Goal: Information Seeking & Learning: Learn about a topic

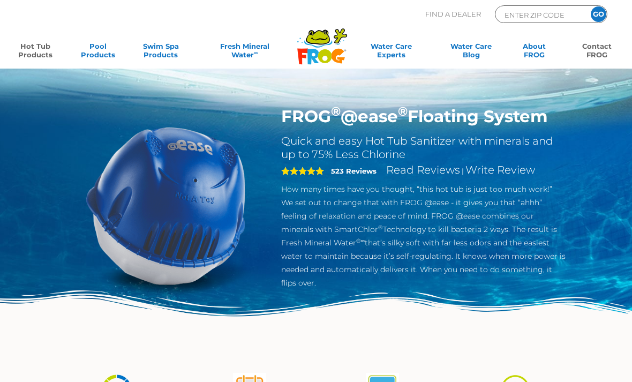
click at [460, 50] on link "Contact FROG" at bounding box center [596, 52] width 49 height 21
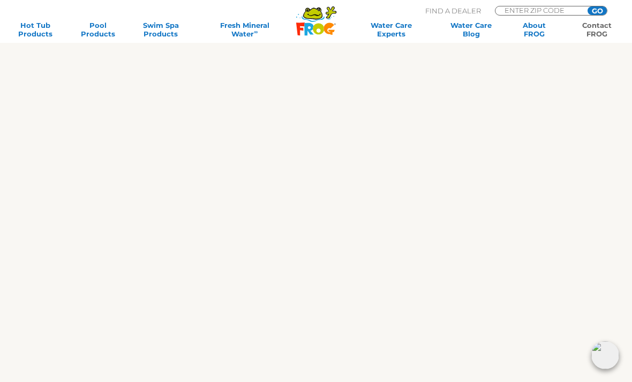
scroll to position [384, 0]
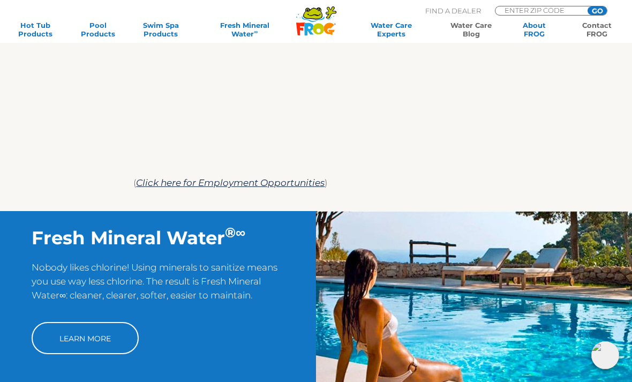
click at [472, 28] on link "Water Care Blog" at bounding box center [471, 29] width 49 height 17
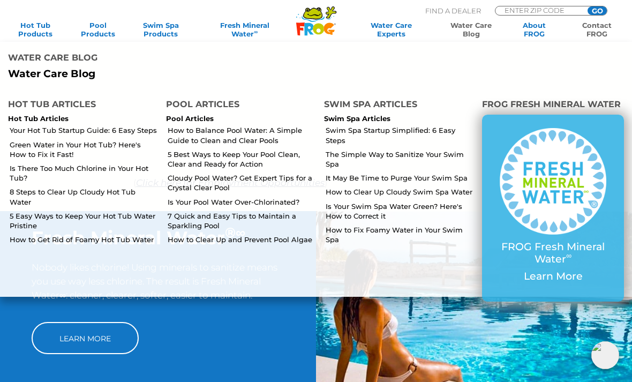
click at [115, 189] on link "8 Steps to Clear Up Cloudy Hot Tub Water" at bounding box center [84, 196] width 148 height 19
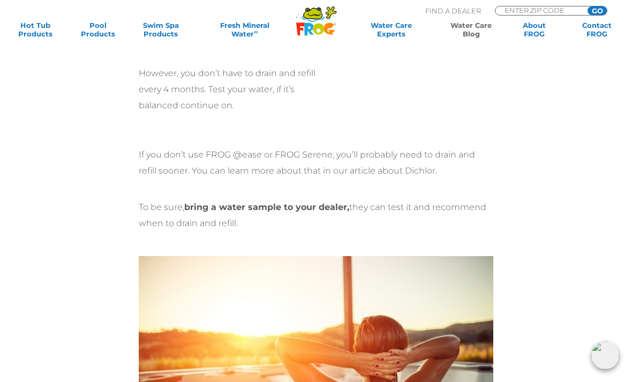
scroll to position [3359, 0]
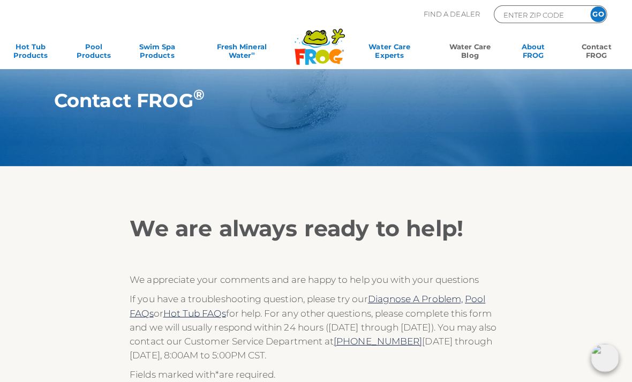
click at [466, 54] on link "Water Care Blog" at bounding box center [471, 52] width 49 height 21
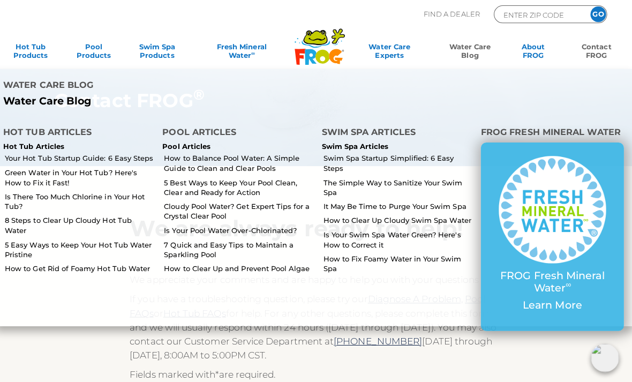
click at [119, 157] on link "Your Hot Tub Startup Guide: 6 Easy Steps" at bounding box center [84, 157] width 148 height 10
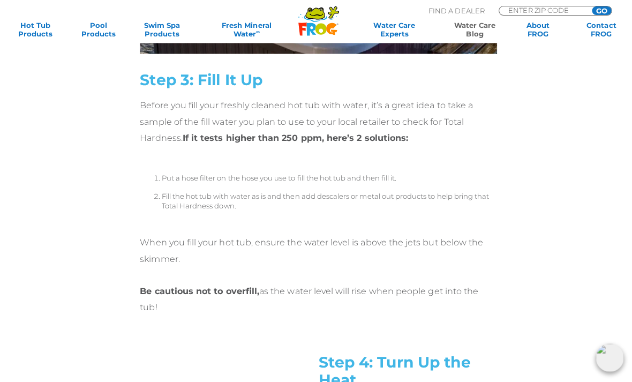
scroll to position [1518, 0]
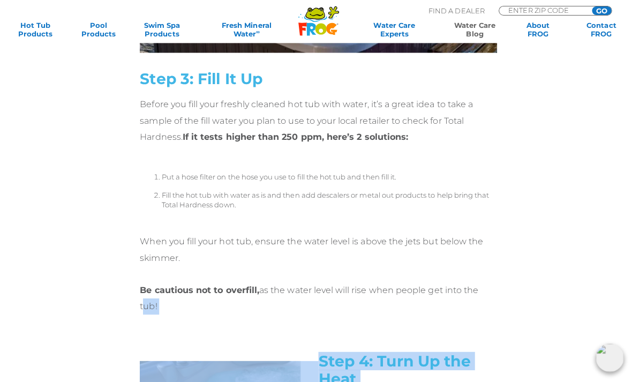
click at [558, 260] on div "Step 3: Fill It Up Before you fill your freshly cleaned hot tub with water, it’…" at bounding box center [315, 108] width 531 height 466
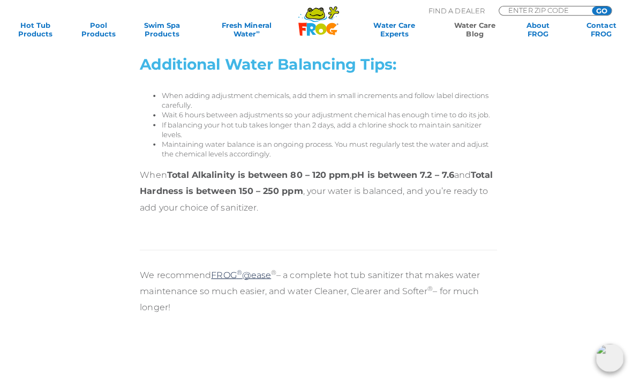
scroll to position [2911, 0]
